Goal: Information Seeking & Learning: Learn about a topic

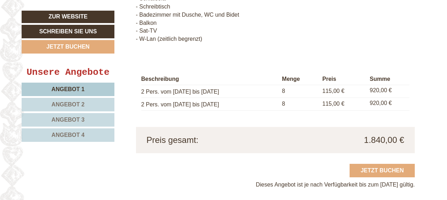
scroll to position [814, 0]
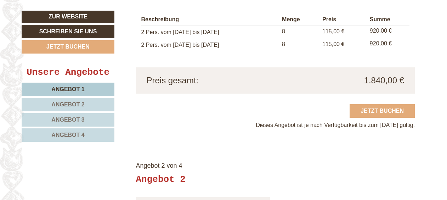
click at [66, 101] on span "Angebot 2" at bounding box center [67, 104] width 33 height 6
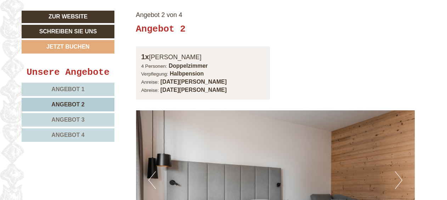
scroll to position [370, 0]
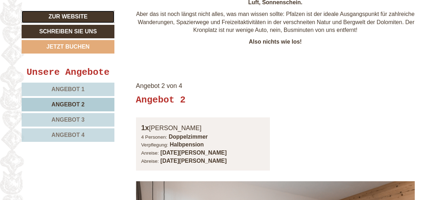
click at [83, 19] on link "Zur Website" at bounding box center [68, 17] width 93 height 12
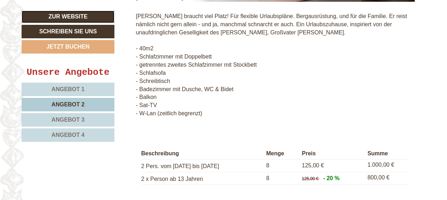
scroll to position [795, 0]
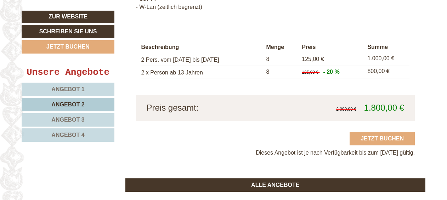
click at [69, 80] on div "Unsere Angebote Angebot 1 Angebot 2 Angebot 3 Angebot 4" at bounding box center [69, 108] width 95 height 84
click at [71, 89] on span "Angebot 1" at bounding box center [67, 89] width 33 height 6
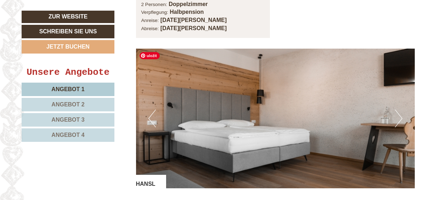
scroll to position [512, 0]
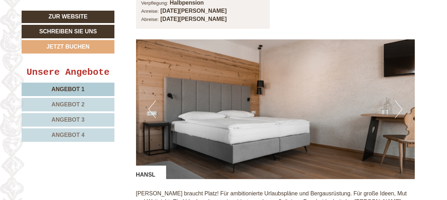
drag, startPoint x: 66, startPoint y: 87, endPoint x: 69, endPoint y: 87, distance: 3.6
click at [66, 87] on span "Angebot 1" at bounding box center [67, 89] width 33 height 6
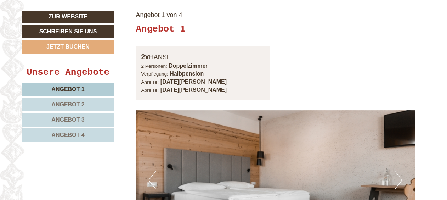
click at [63, 103] on span "Angebot 2" at bounding box center [67, 104] width 33 height 6
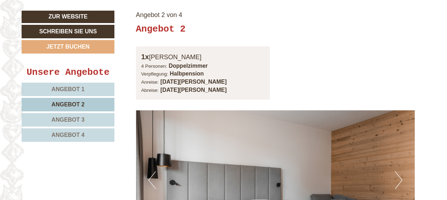
click at [104, 86] on link "Angebot 1" at bounding box center [68, 88] width 93 height 13
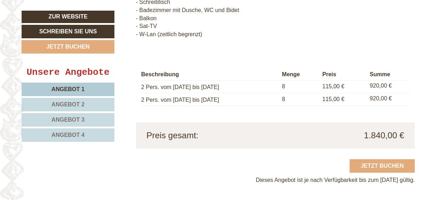
scroll to position [689, 0]
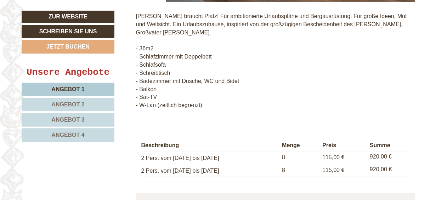
click at [81, 100] on link "Angebot 2" at bounding box center [68, 104] width 93 height 13
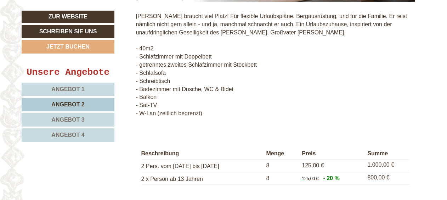
click at [76, 87] on span "Angebot 1" at bounding box center [67, 89] width 33 height 6
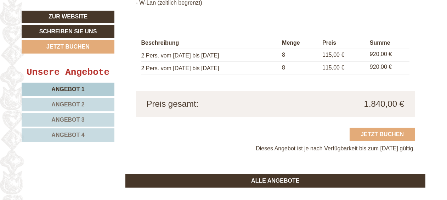
scroll to position [759, 0]
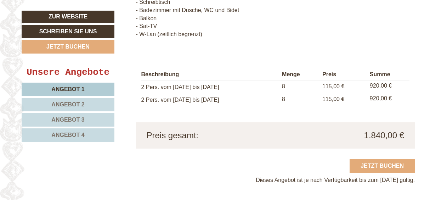
click at [72, 105] on span "Angebot 2" at bounding box center [67, 104] width 33 height 6
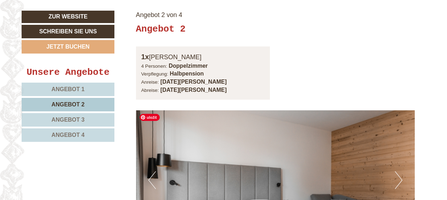
scroll to position [547, 0]
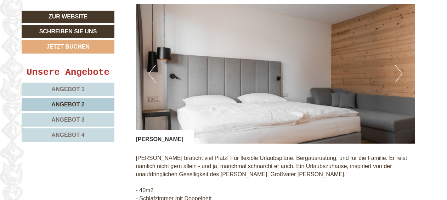
click at [397, 79] on button "Next" at bounding box center [398, 74] width 7 height 18
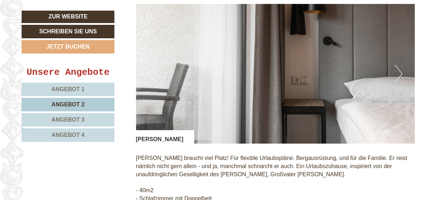
click at [397, 78] on button "Next" at bounding box center [398, 74] width 7 height 18
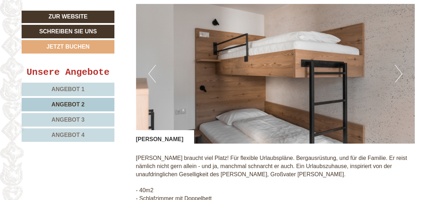
click at [400, 77] on button "Next" at bounding box center [398, 74] width 7 height 18
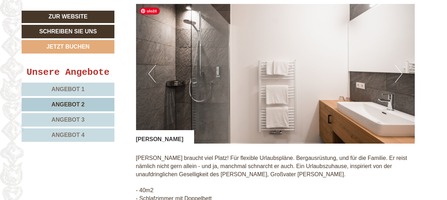
click at [398, 79] on button "Next" at bounding box center [398, 74] width 7 height 18
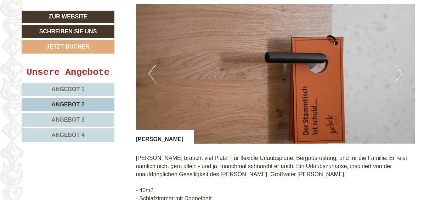
click at [398, 79] on button "Next" at bounding box center [398, 74] width 7 height 18
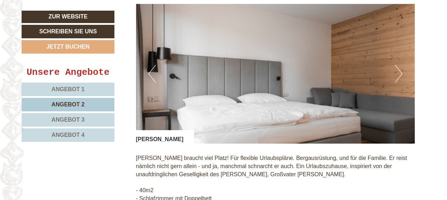
click at [398, 79] on button "Next" at bounding box center [398, 74] width 7 height 18
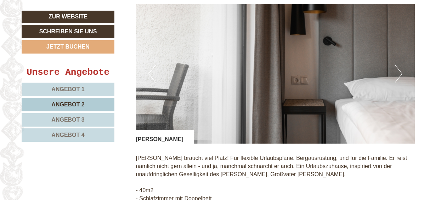
click at [92, 118] on link "Angebot 3" at bounding box center [68, 119] width 93 height 13
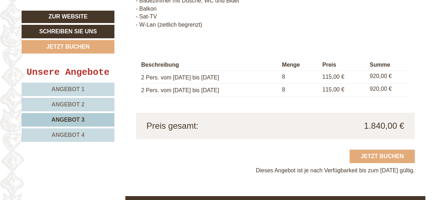
scroll to position [795, 0]
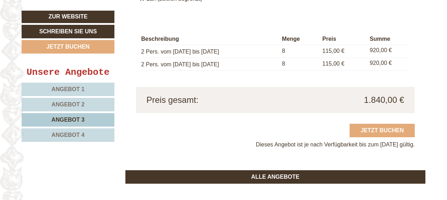
click at [84, 129] on link "Angebot 4" at bounding box center [68, 134] width 93 height 13
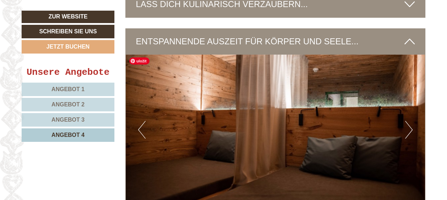
scroll to position [1043, 0]
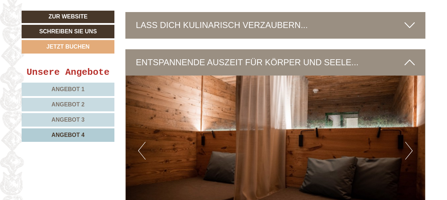
click at [411, 152] on button "Next" at bounding box center [408, 151] width 7 height 18
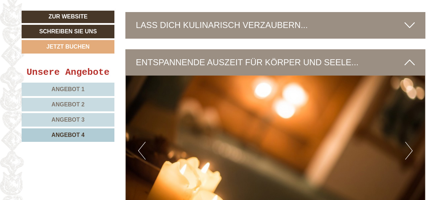
click at [407, 152] on button "Next" at bounding box center [408, 151] width 7 height 18
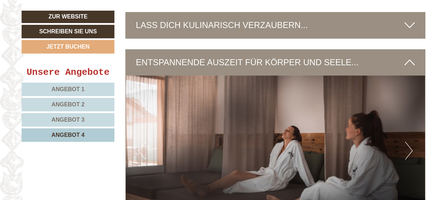
click at [407, 152] on button "Next" at bounding box center [408, 151] width 7 height 18
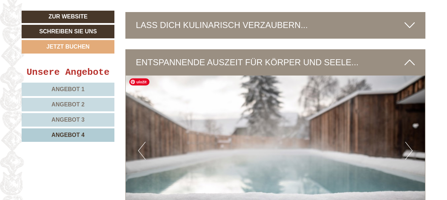
click at [407, 148] on button "Next" at bounding box center [408, 151] width 7 height 18
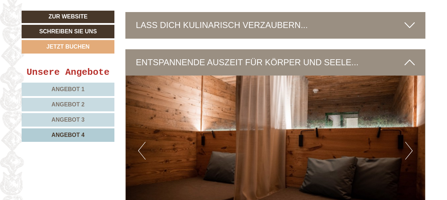
click at [407, 148] on button "Next" at bounding box center [408, 151] width 7 height 18
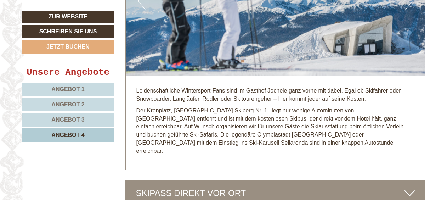
scroll to position [1432, 0]
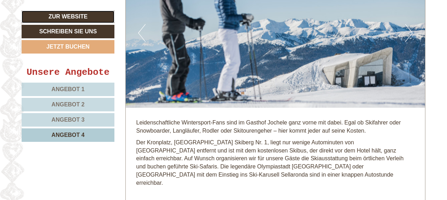
click at [77, 16] on link "Zur Website" at bounding box center [68, 17] width 93 height 12
